Goal: Find specific page/section: Find specific page/section

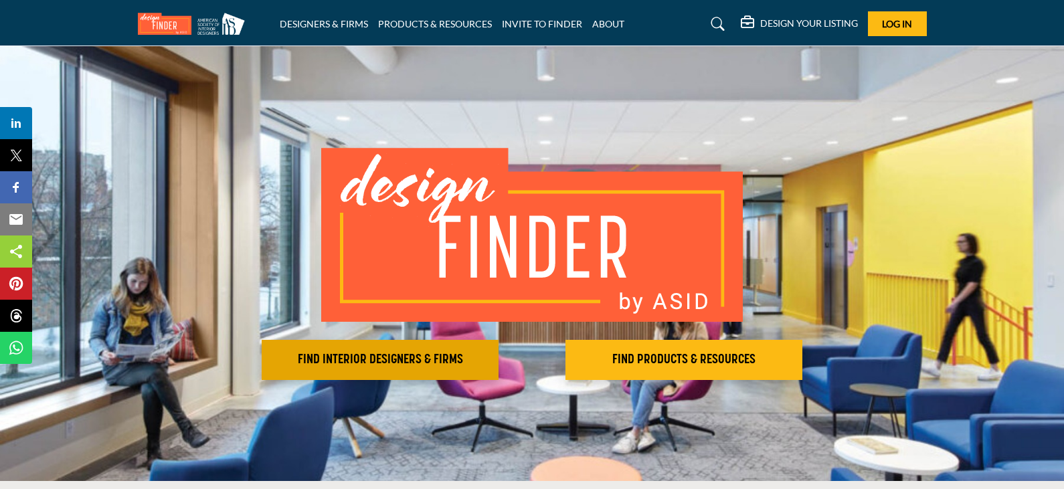
click at [359, 367] on h2 "FIND INTERIOR DESIGNERS & FIRMS" at bounding box center [380, 360] width 229 height 16
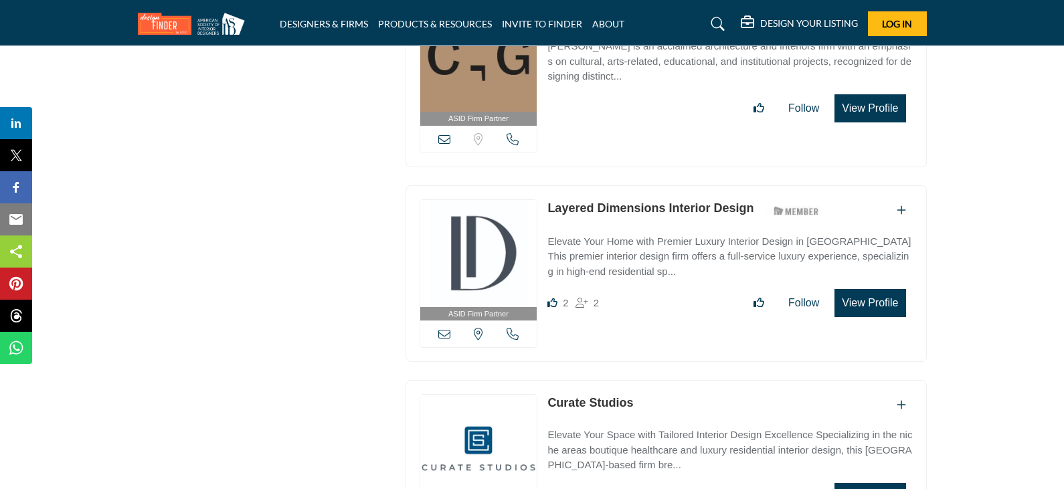
scroll to position [2141, 0]
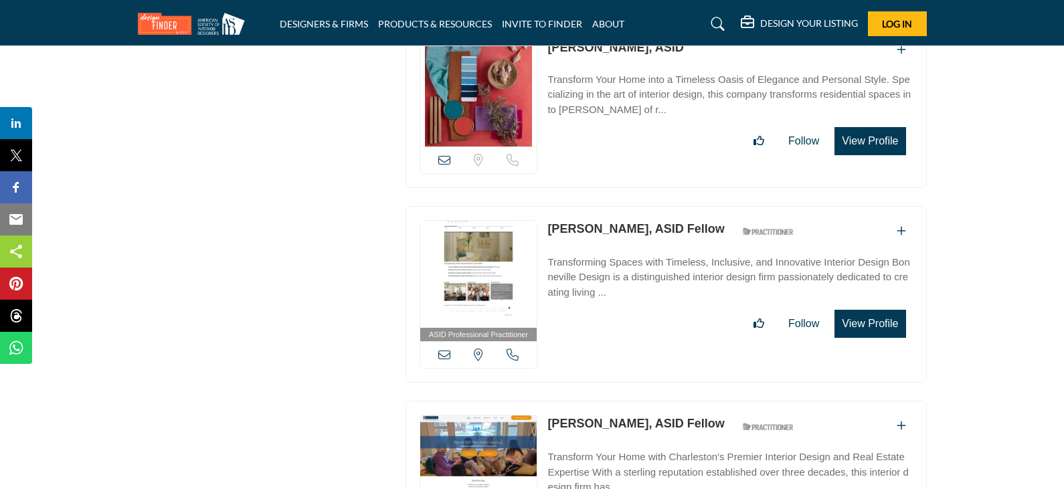
scroll to position [14451, 0]
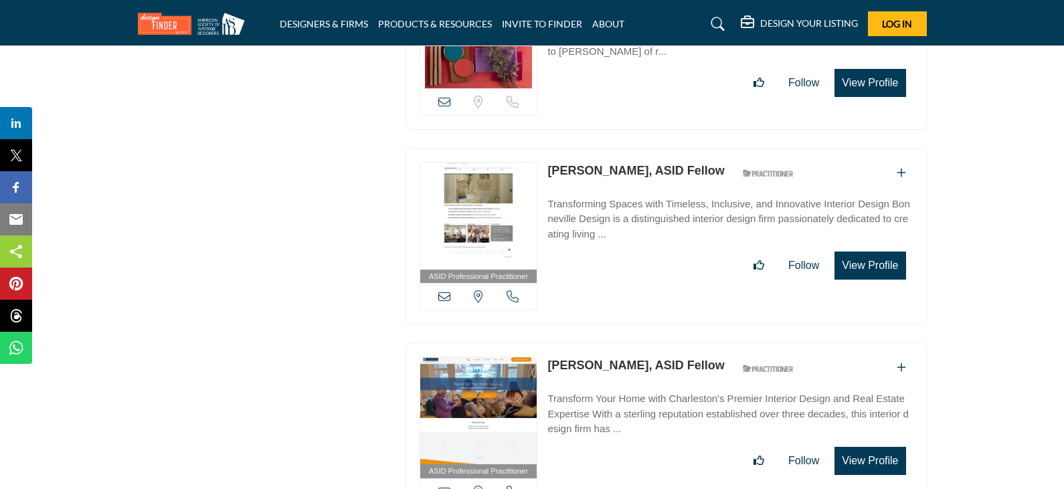
drag, startPoint x: 546, startPoint y: 312, endPoint x: 619, endPoint y: 316, distance: 73.0
click at [619, 343] on div "ASID Professional Practitioner ASID Professional Practitioners have successfull…" at bounding box center [665, 431] width 521 height 177
copy link "[PERSON_NAME],"
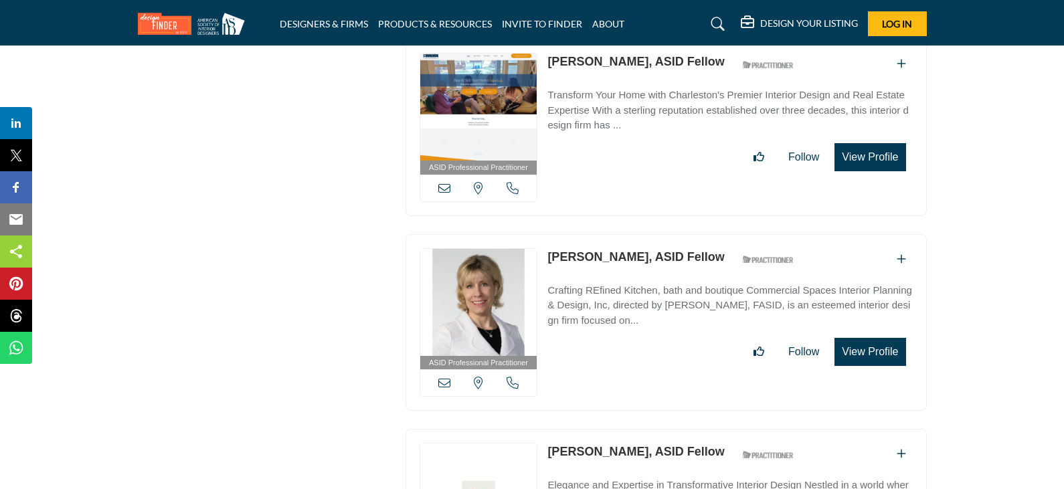
scroll to position [14786, 0]
